Goal: Obtain resource: Obtain resource

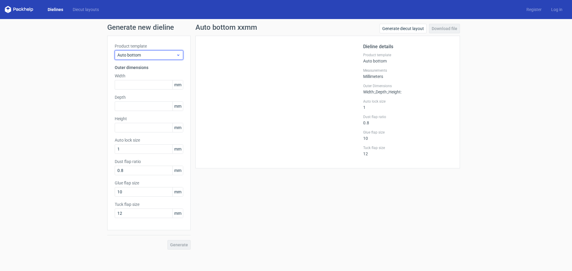
click at [178, 55] on use at bounding box center [178, 55] width 2 height 1
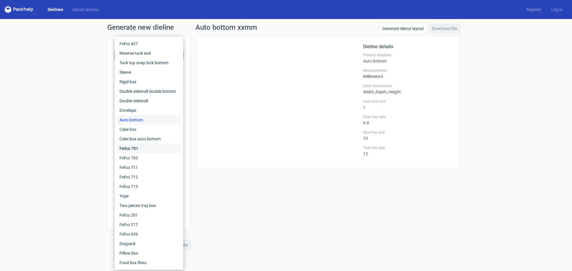
click at [142, 145] on div "Fefco 701" at bounding box center [149, 149] width 64 height 10
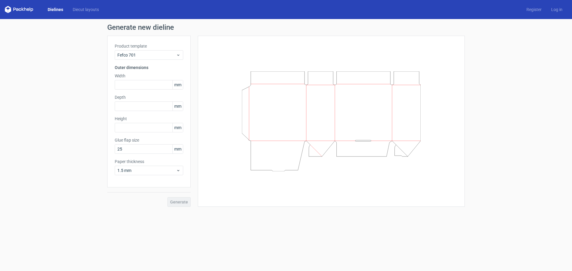
click at [59, 8] on link "Dielines" at bounding box center [55, 10] width 25 height 6
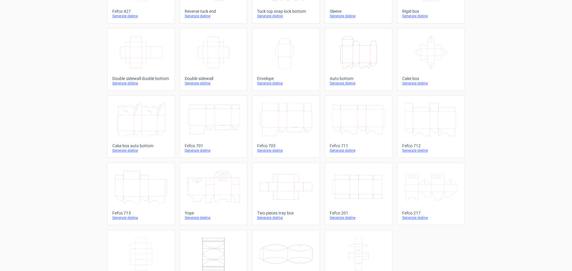
scroll to position [89, 0]
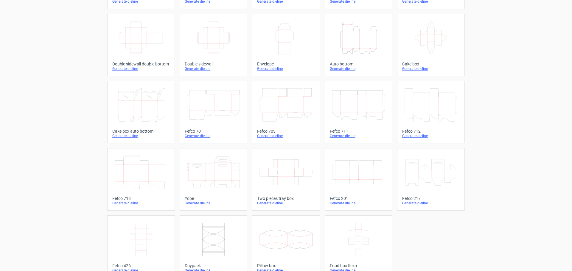
click at [367, 172] on icon "Width Depth Height" at bounding box center [358, 172] width 53 height 33
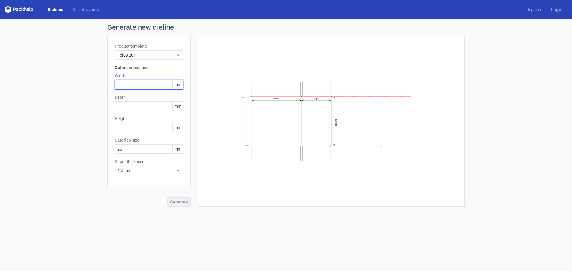
click at [147, 84] on input "text" at bounding box center [149, 85] width 69 height 10
click at [157, 84] on input "text" at bounding box center [149, 85] width 69 height 10
click at [140, 85] on input "text" at bounding box center [149, 85] width 69 height 10
type input "110"
type input "75"
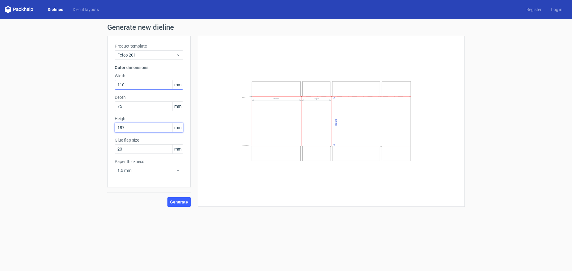
type input "187"
type input "15"
click at [178, 170] on icon at bounding box center [178, 170] width 4 height 5
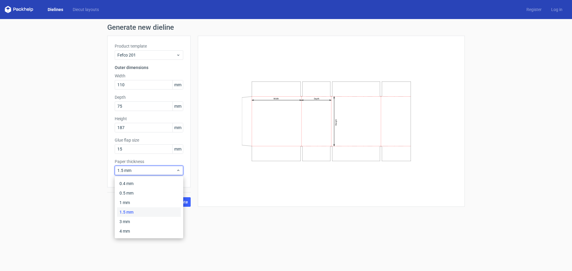
click at [132, 212] on div "1.5 mm" at bounding box center [149, 213] width 64 height 10
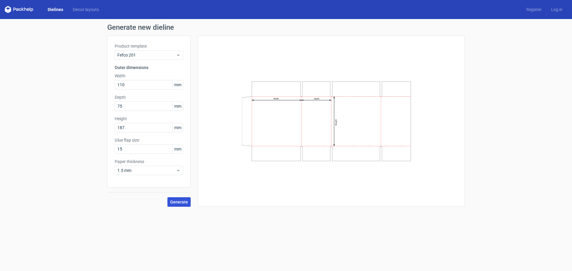
click at [178, 202] on span "Generate" at bounding box center [179, 202] width 18 height 4
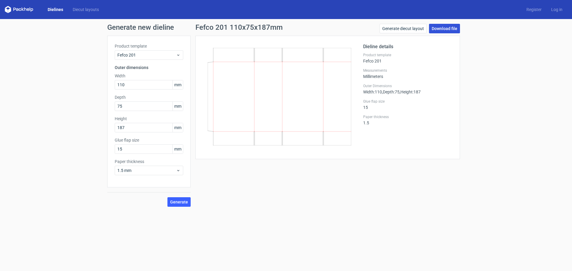
click at [440, 29] on link "Download file" at bounding box center [444, 29] width 31 height 10
